Goal: Ask a question

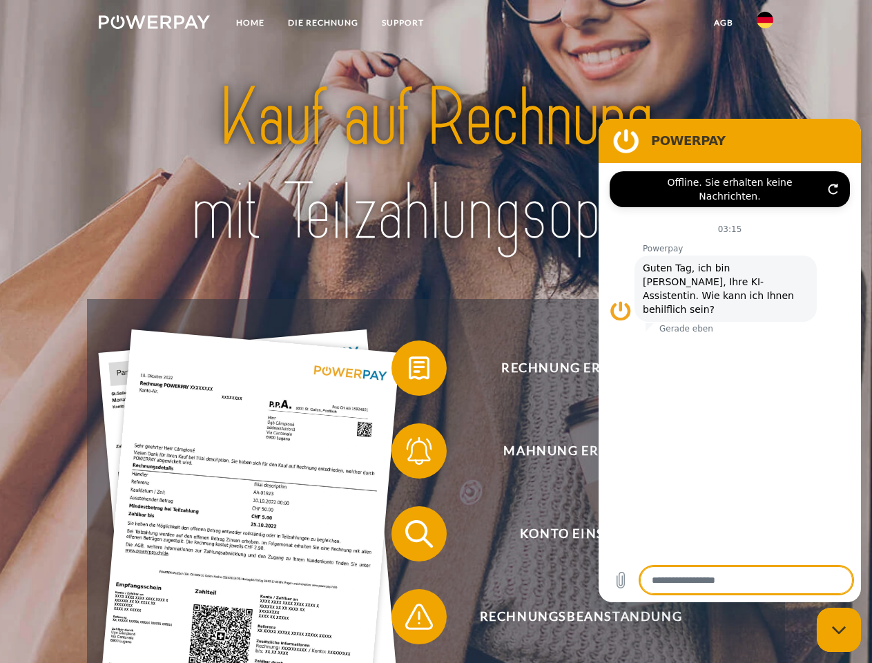
click at [154, 24] on img at bounding box center [154, 22] width 111 height 14
click at [765, 24] on img at bounding box center [765, 20] width 17 height 17
click at [723, 23] on link "agb" at bounding box center [723, 22] width 43 height 25
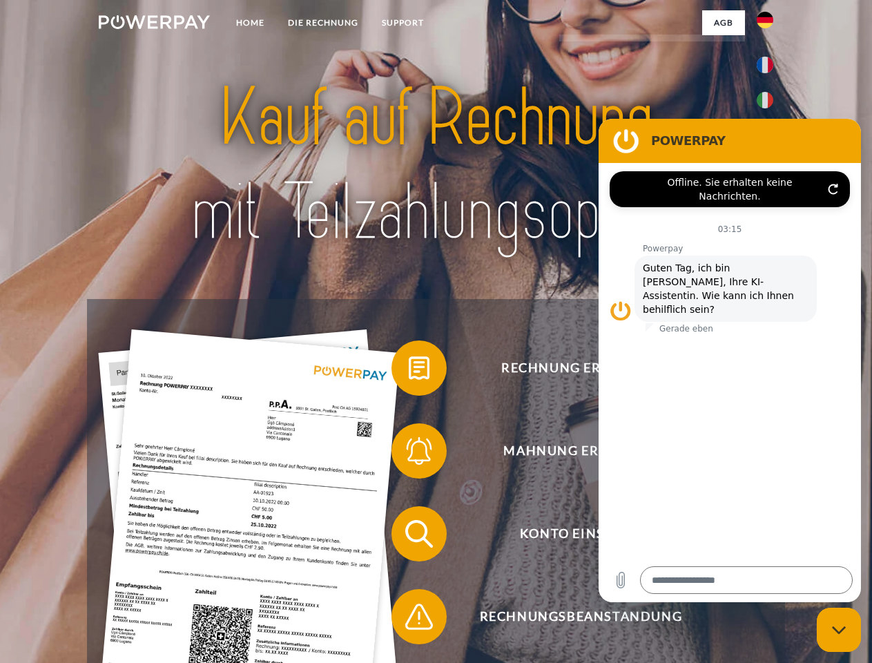
click at [409, 371] on span at bounding box center [398, 367] width 69 height 69
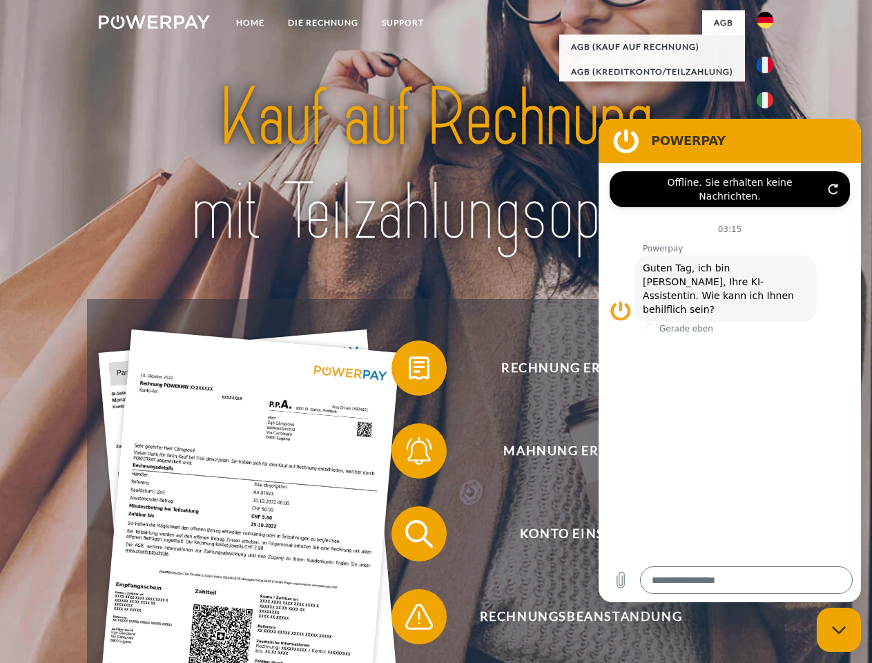
click at [409, 454] on span at bounding box center [398, 450] width 69 height 69
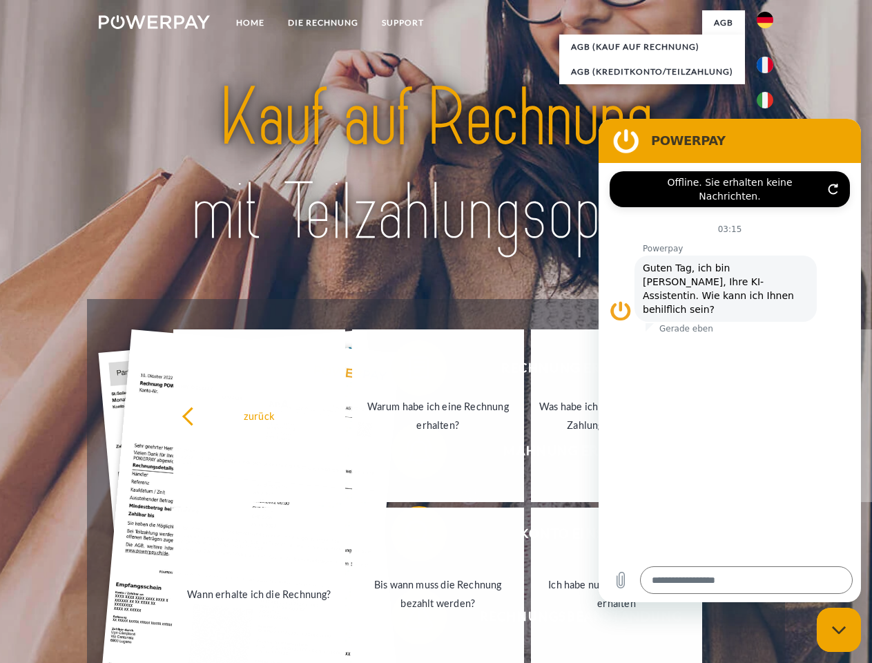
click at [409, 536] on link "Bis wann muss die Rechnung bezahlt werden?" at bounding box center [438, 593] width 172 height 173
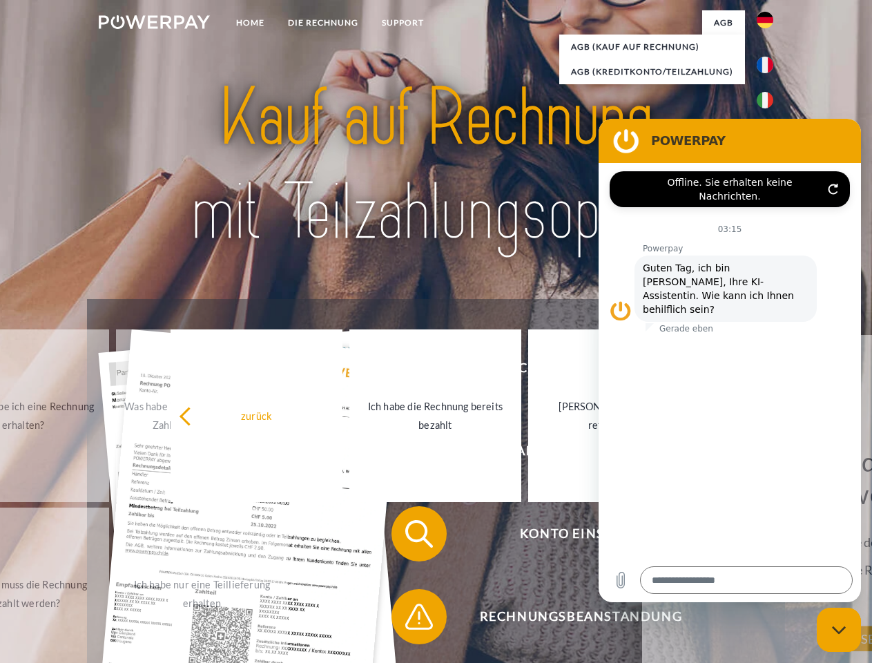
click at [409, 619] on span at bounding box center [398, 616] width 69 height 69
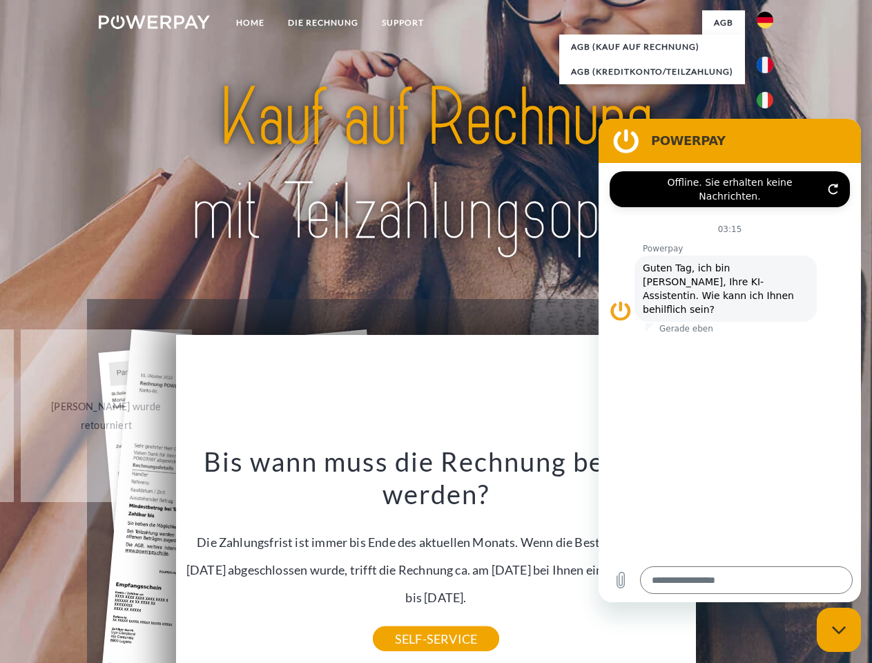
click at [839, 630] on icon "Messaging-Fenster schließen" at bounding box center [839, 629] width 14 height 9
type textarea "*"
